Goal: Book appointment/travel/reservation

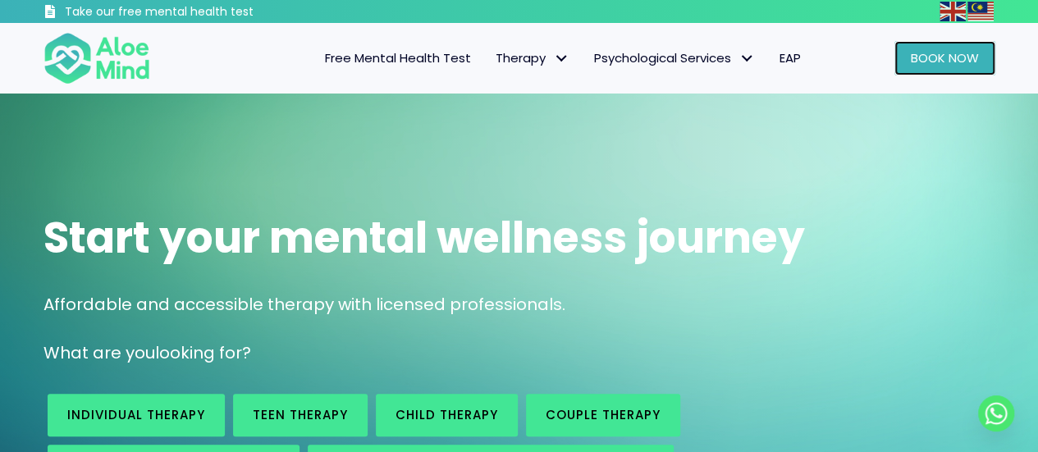
click at [914, 51] on span "Book Now" at bounding box center [944, 57] width 68 height 17
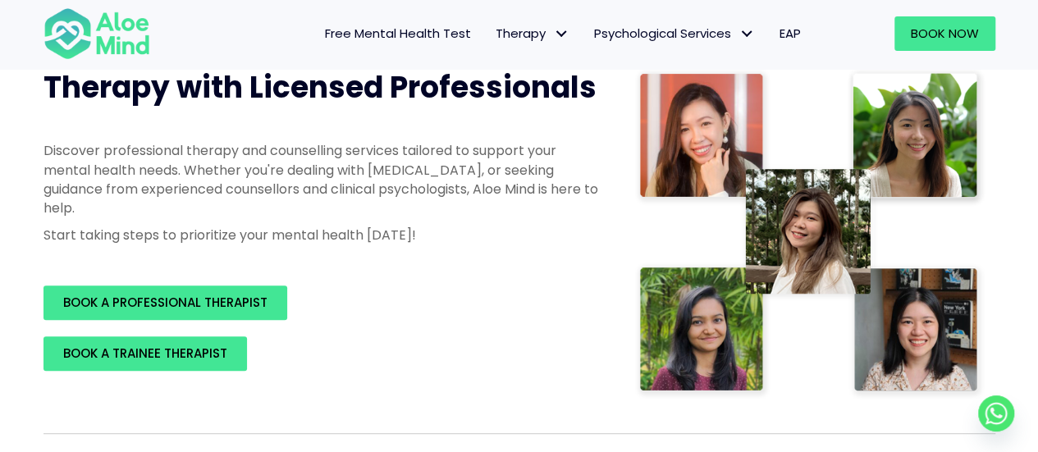
scroll to position [224, 0]
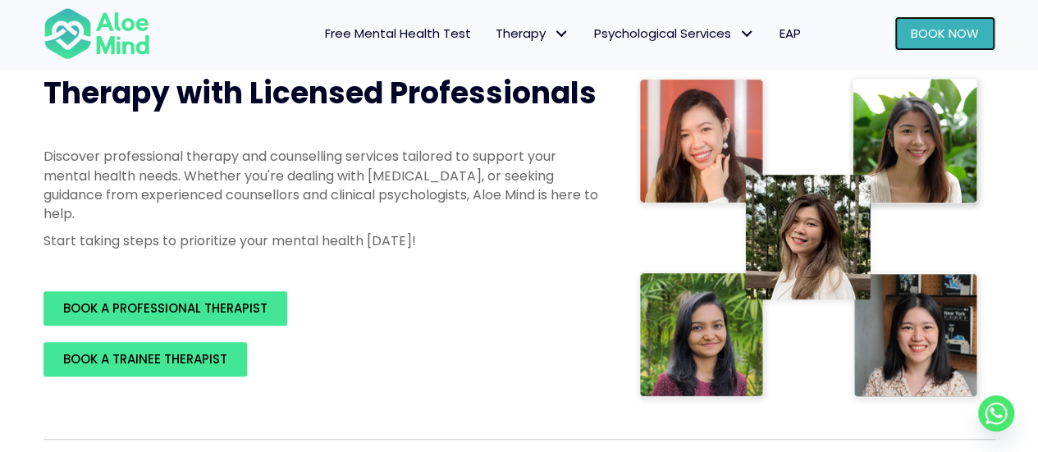
click at [965, 25] on span "Book Now" at bounding box center [944, 33] width 68 height 17
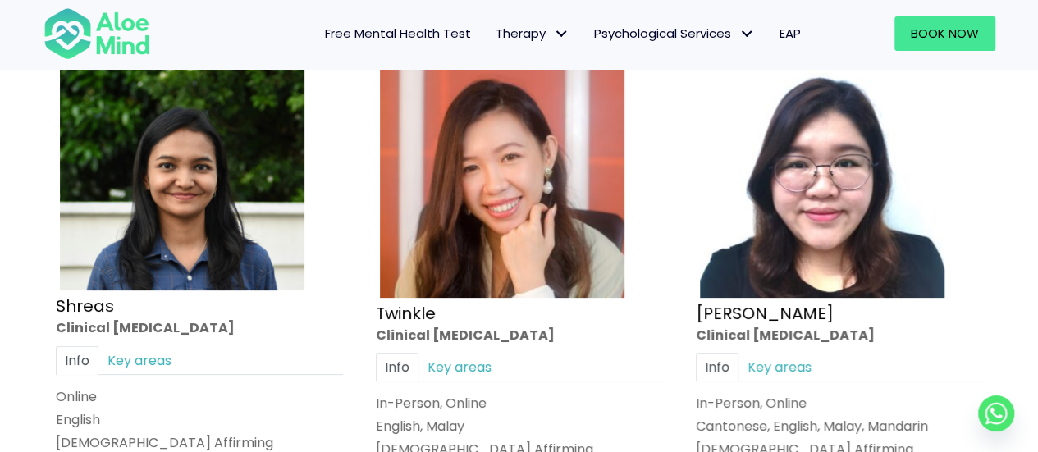
scroll to position [6365, 0]
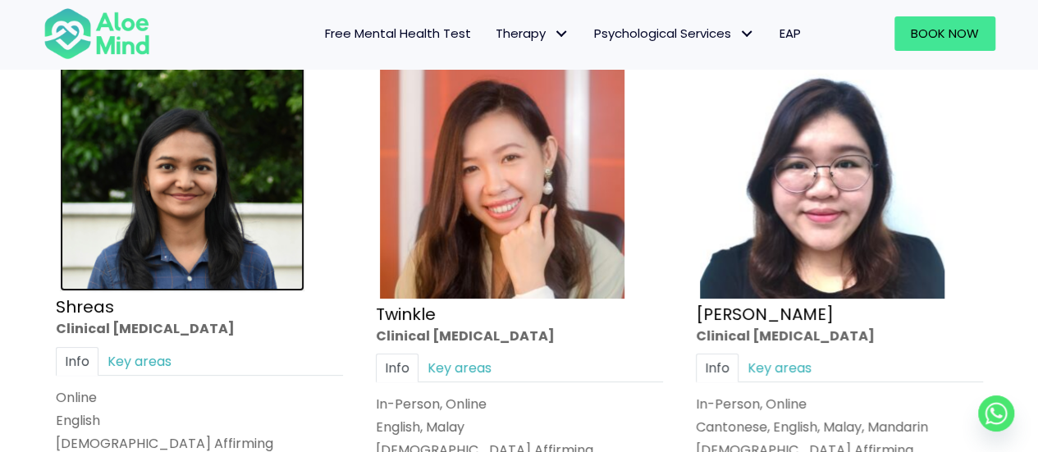
click at [185, 234] on img at bounding box center [182, 172] width 244 height 237
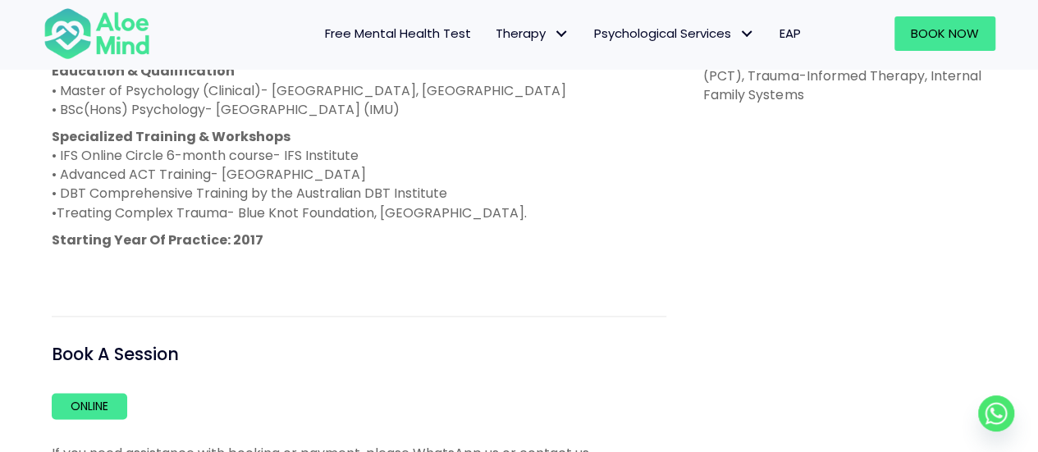
scroll to position [967, 0]
